Goal: Information Seeking & Learning: Learn about a topic

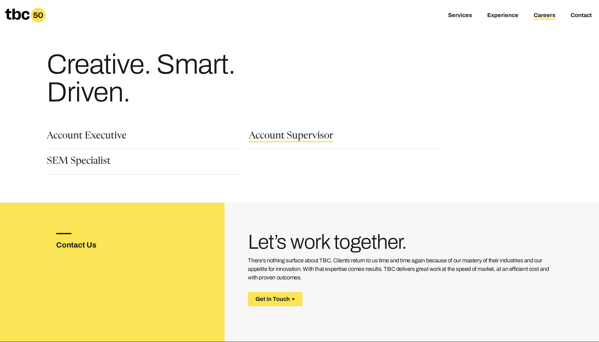
click at [281, 139] on link "Account Supervisor" at bounding box center [291, 136] width 84 height 11
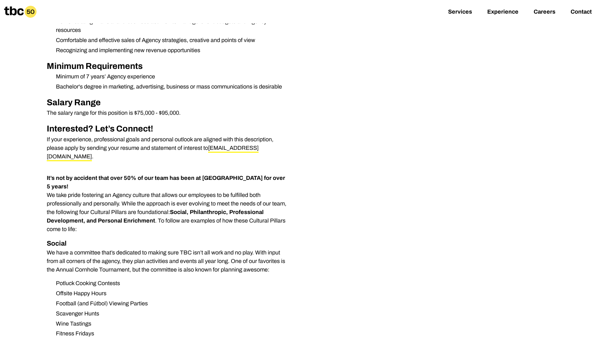
scroll to position [253, 0]
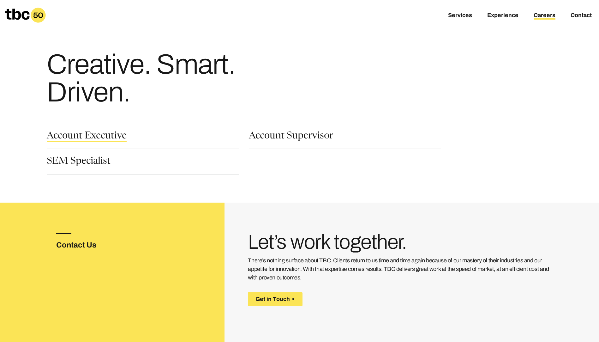
click at [110, 134] on link "Account Executive" at bounding box center [87, 136] width 80 height 11
click at [80, 163] on link "SEM Specialist" at bounding box center [79, 162] width 64 height 11
